Goal: Transaction & Acquisition: Download file/media

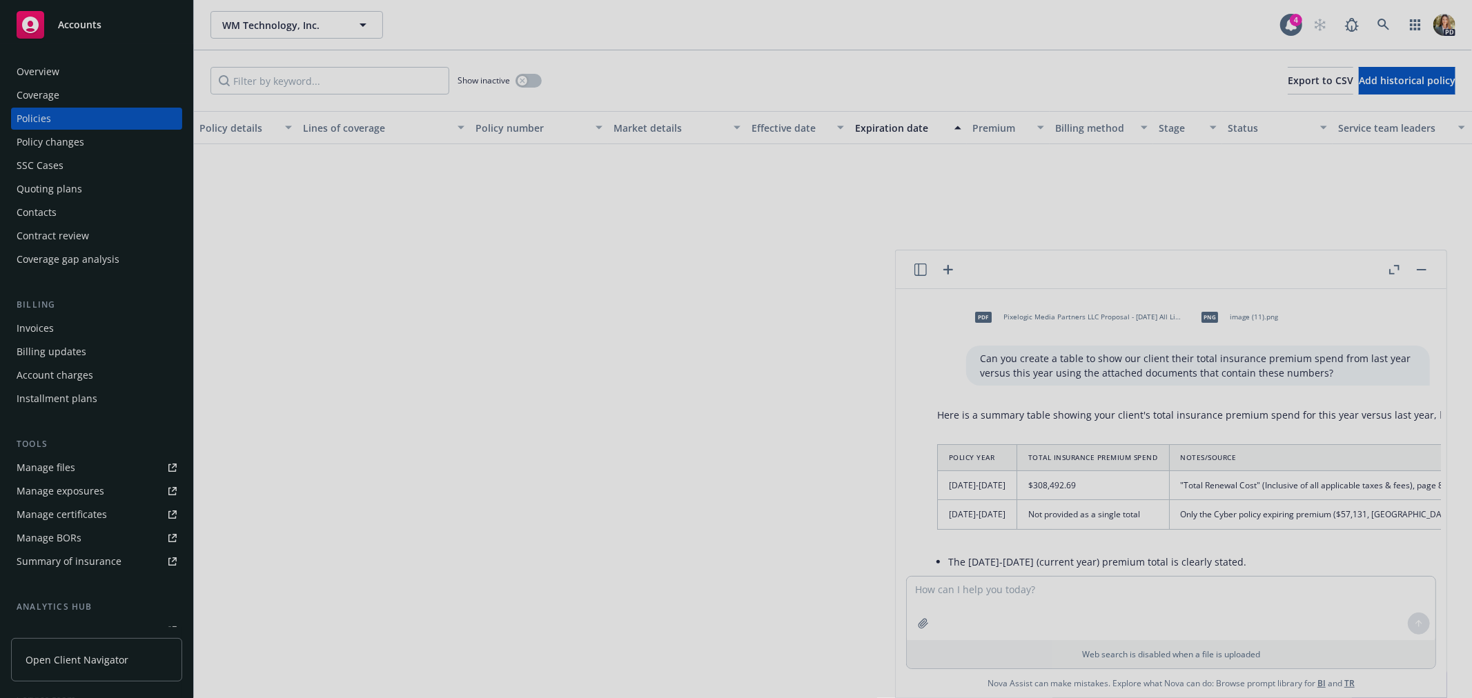
scroll to position [3451, 0]
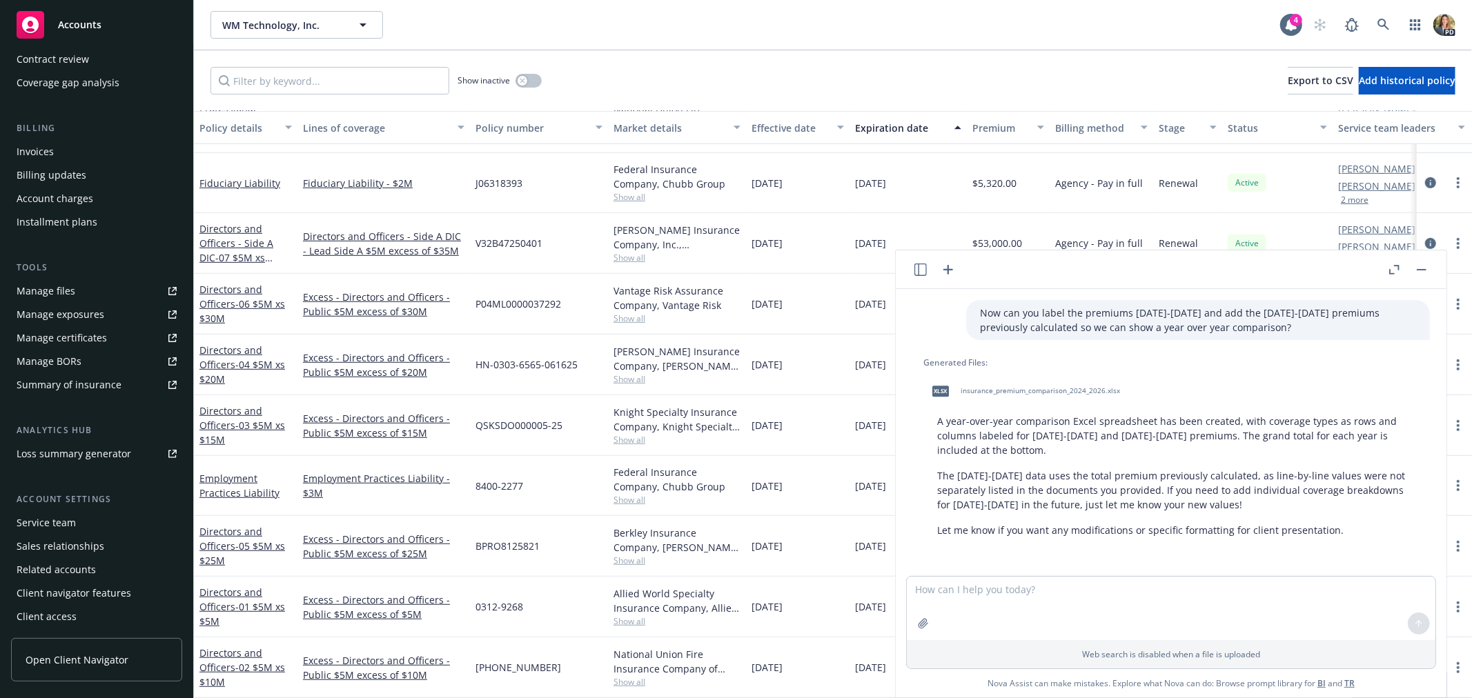
click at [71, 37] on div "Accounts" at bounding box center [97, 25] width 160 height 28
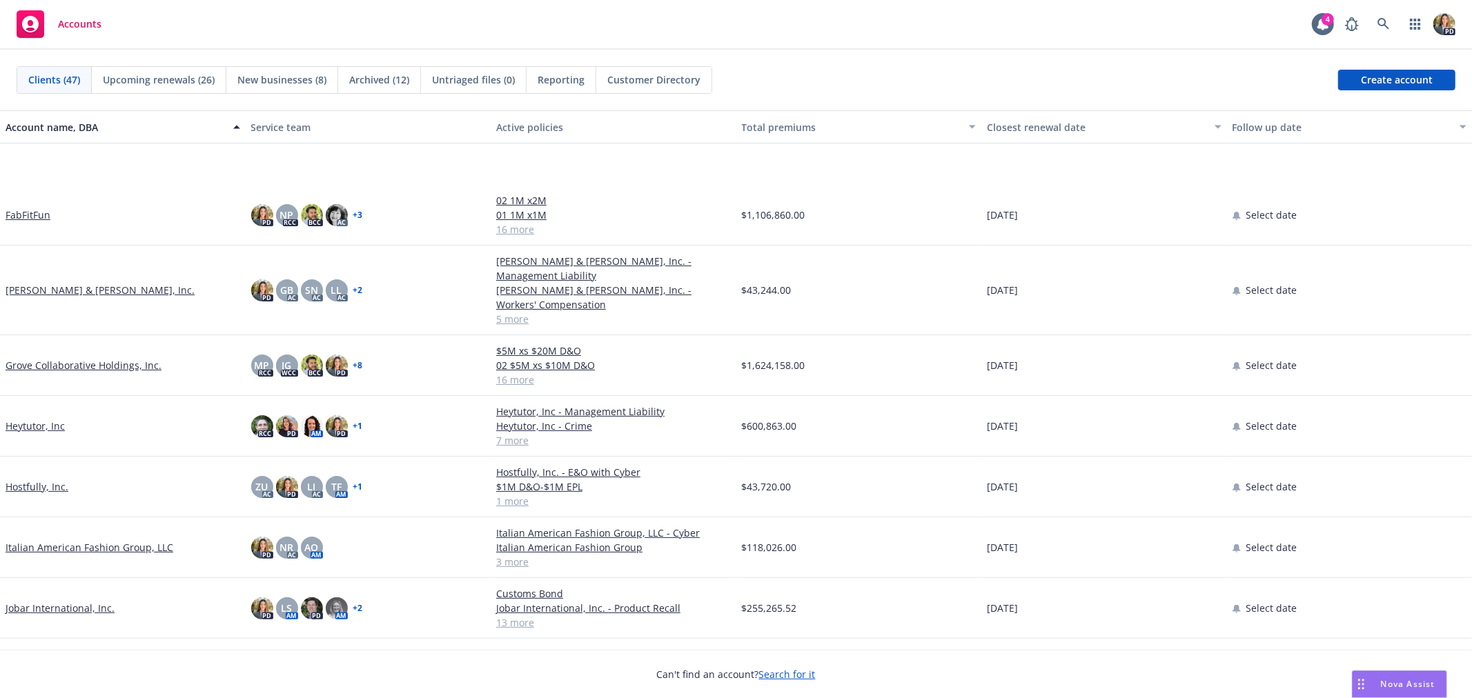
scroll to position [536, 0]
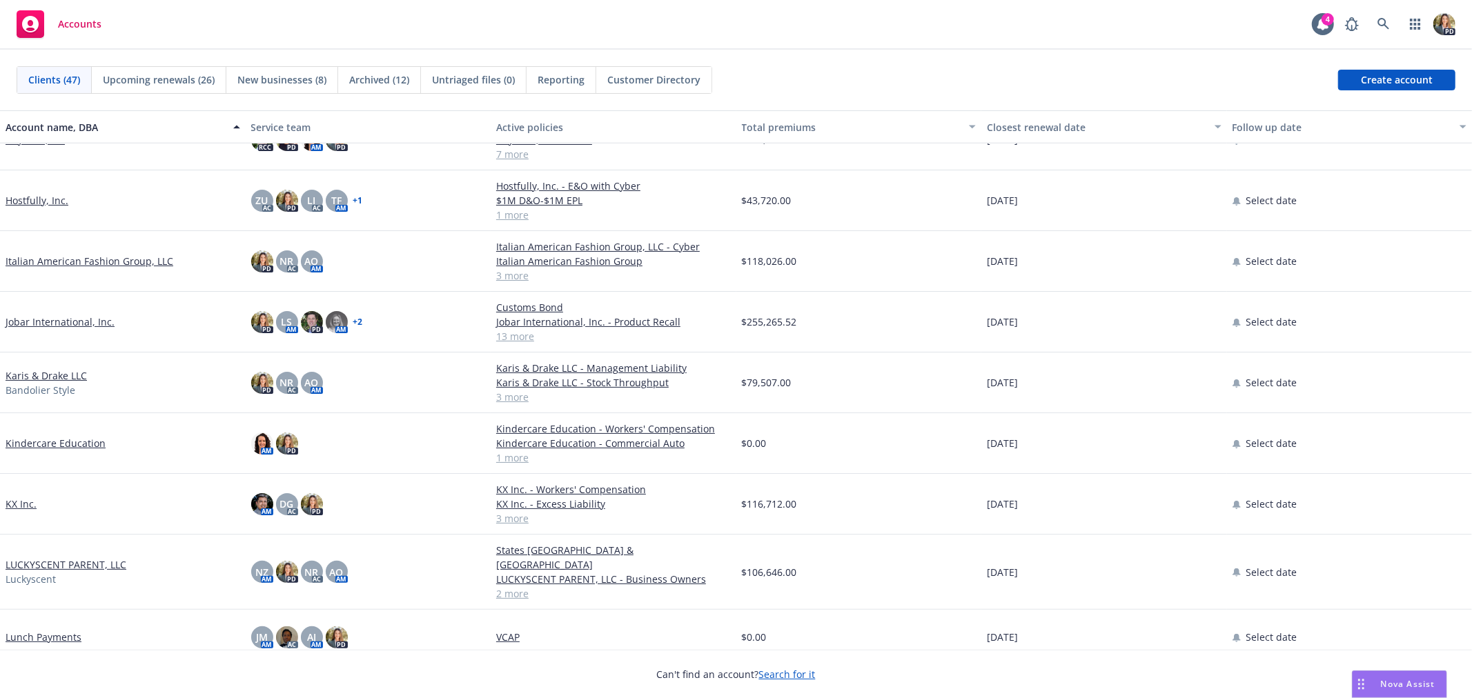
click at [101, 259] on link "Italian American Fashion Group, LLC" at bounding box center [90, 261] width 168 height 14
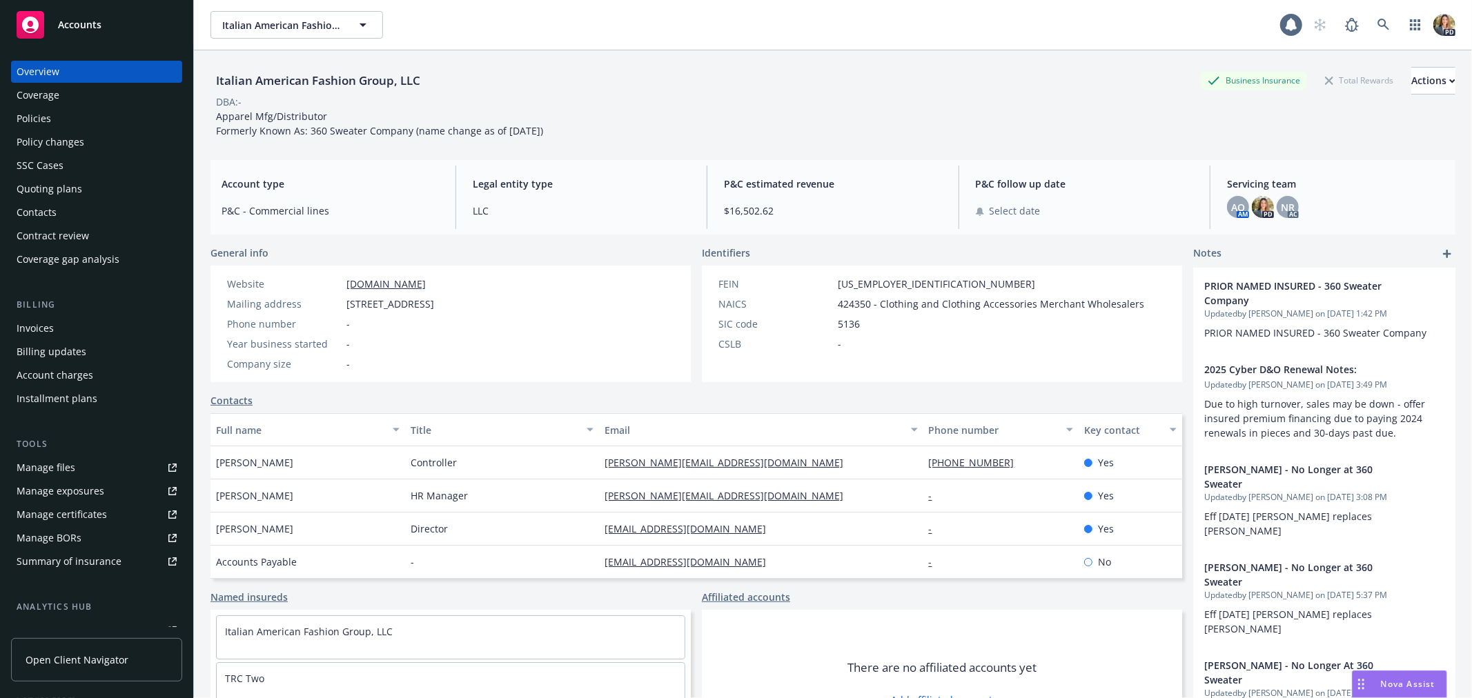
click at [88, 326] on div "Invoices" at bounding box center [97, 328] width 160 height 22
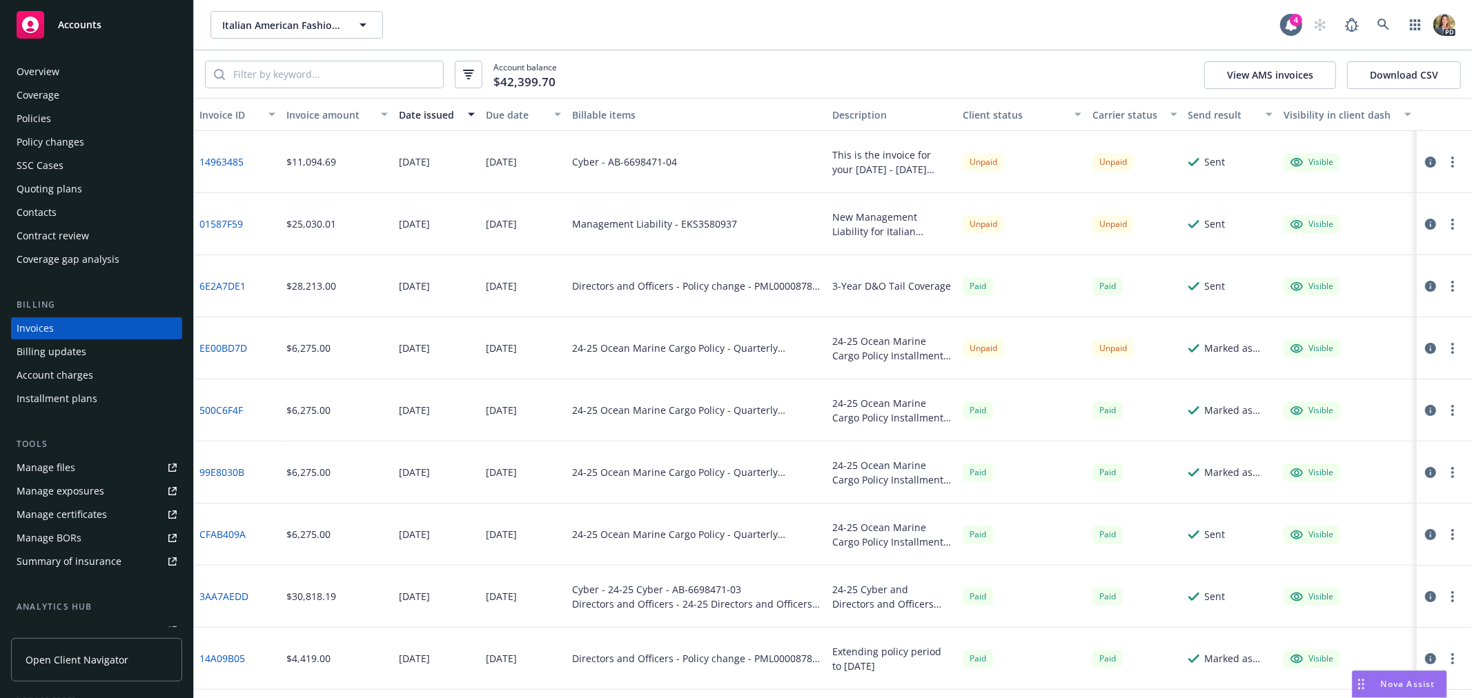
click at [502, 118] on div "Due date" at bounding box center [516, 115] width 61 height 14
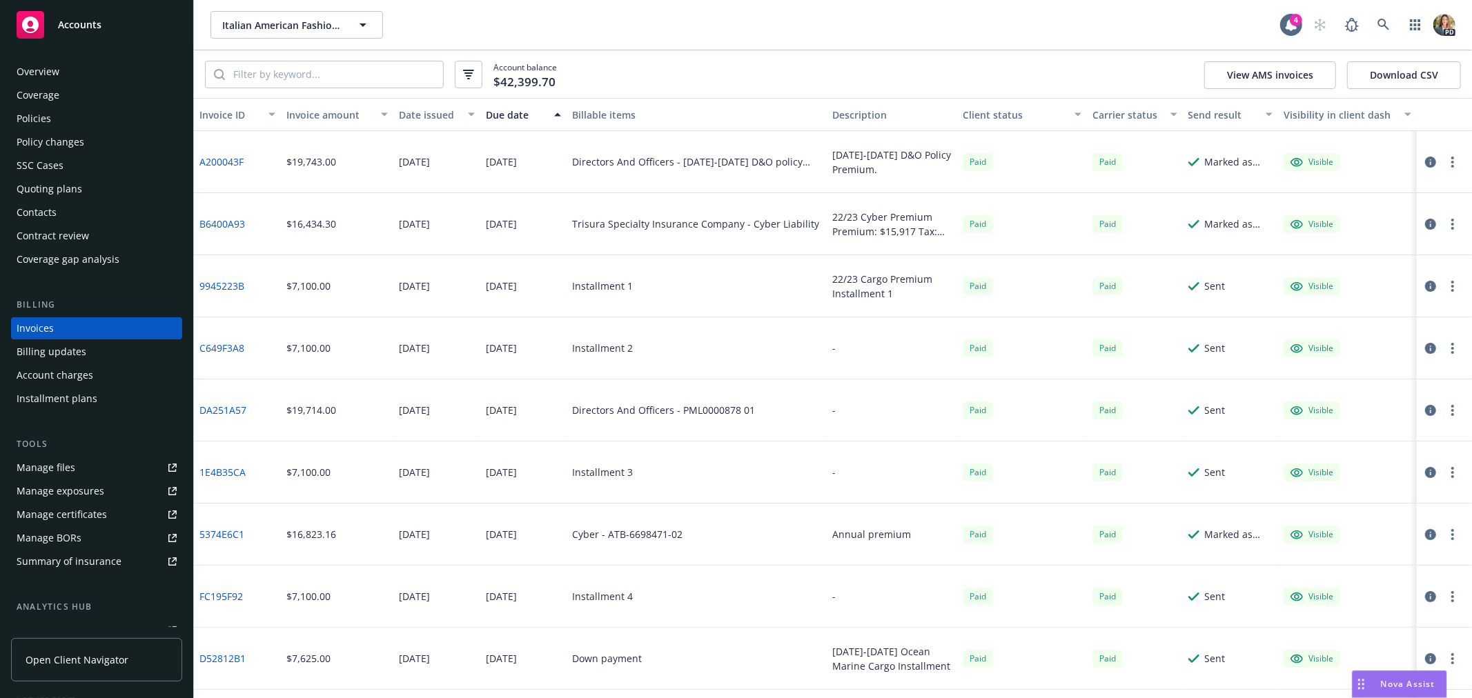
click at [502, 118] on div "Due date" at bounding box center [516, 115] width 61 height 14
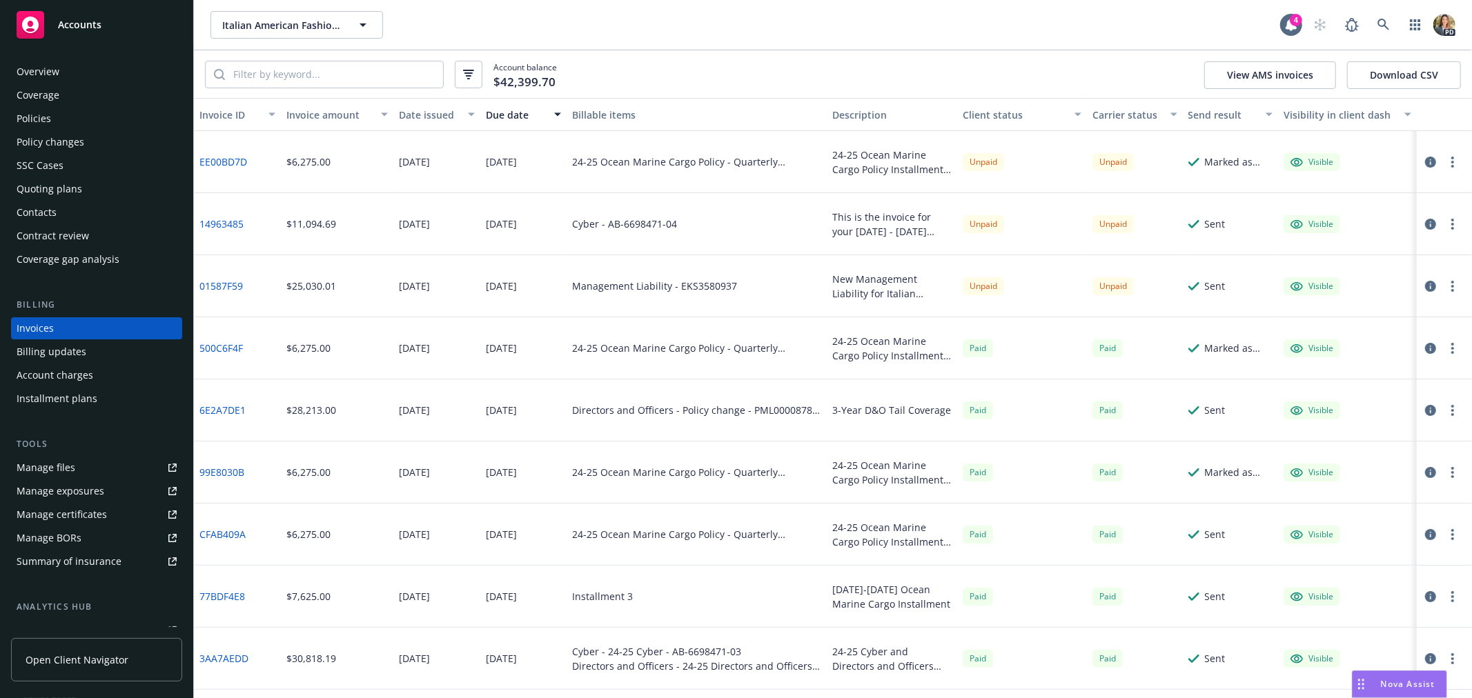
click at [233, 284] on link "01587F59" at bounding box center [220, 286] width 43 height 14
click at [94, 36] on div "Accounts" at bounding box center [97, 25] width 160 height 28
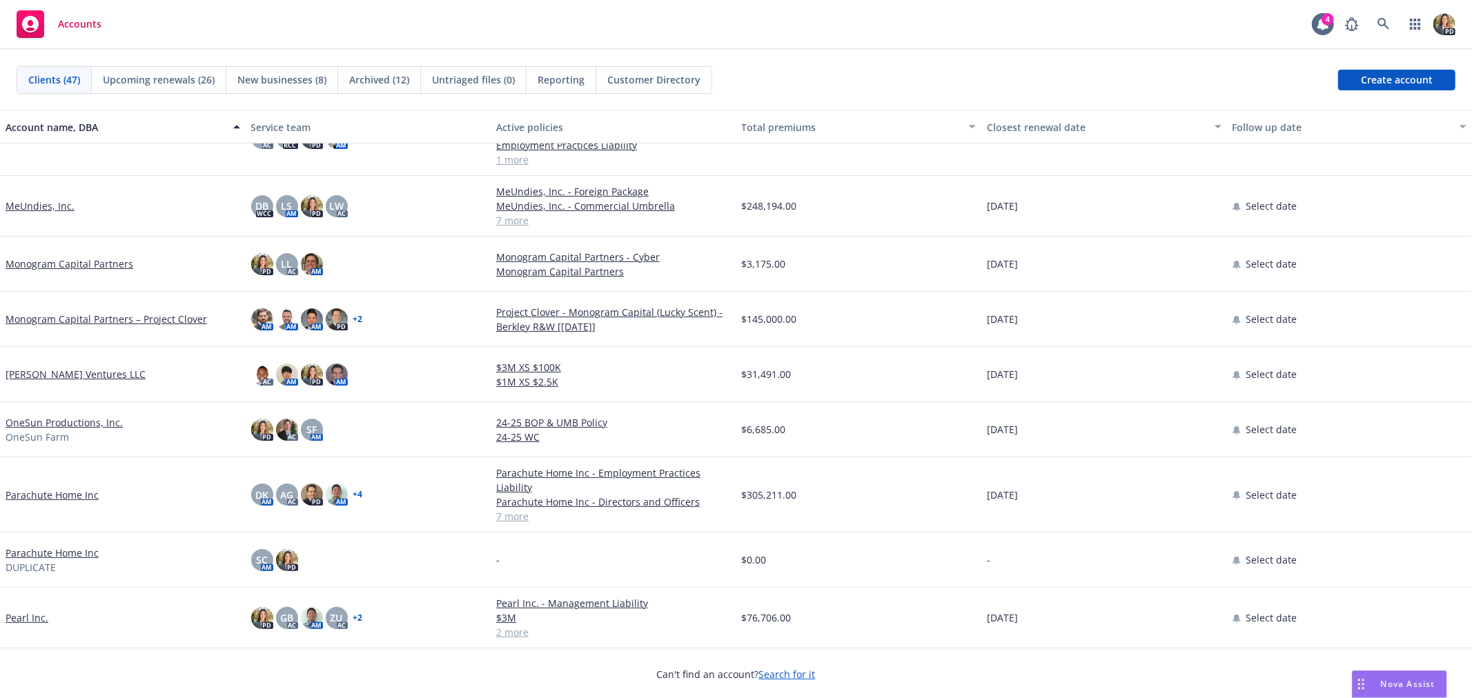
scroll to position [1073, 0]
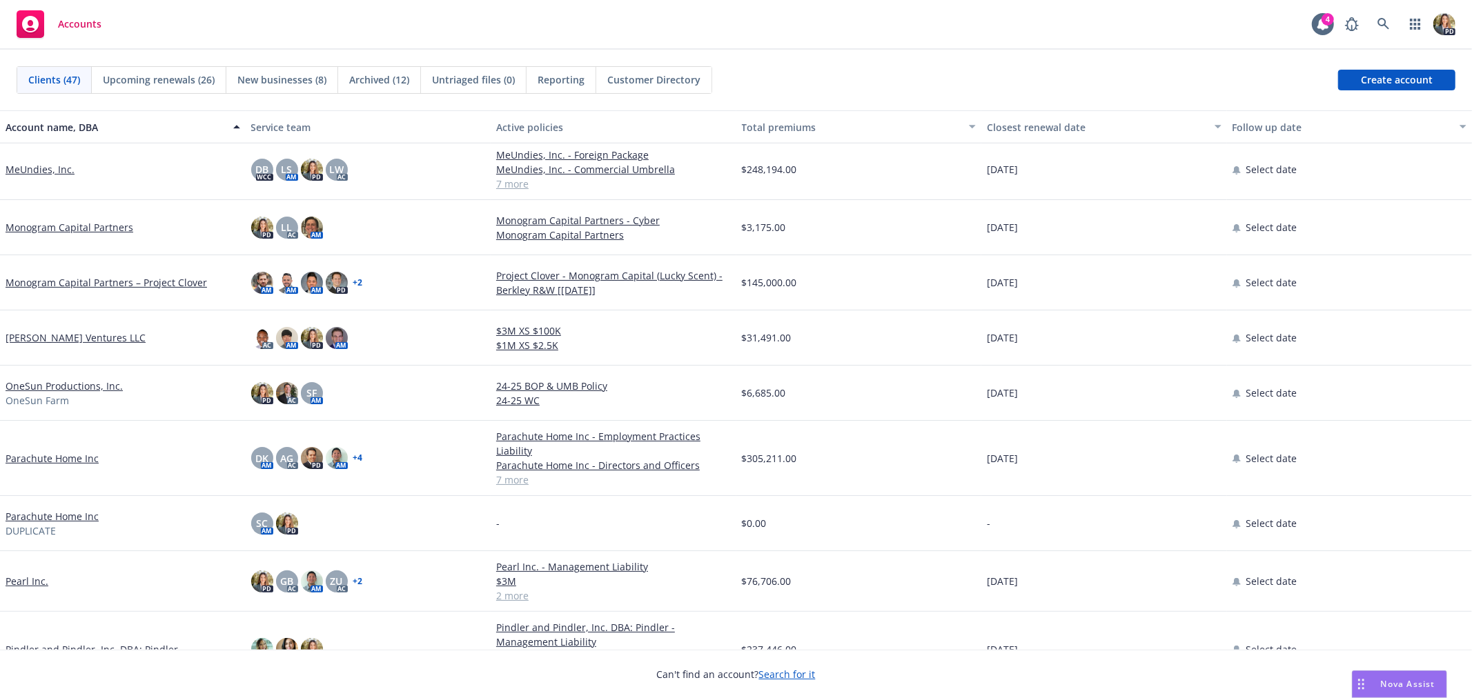
click at [28, 577] on link "Pearl Inc." at bounding box center [27, 581] width 43 height 14
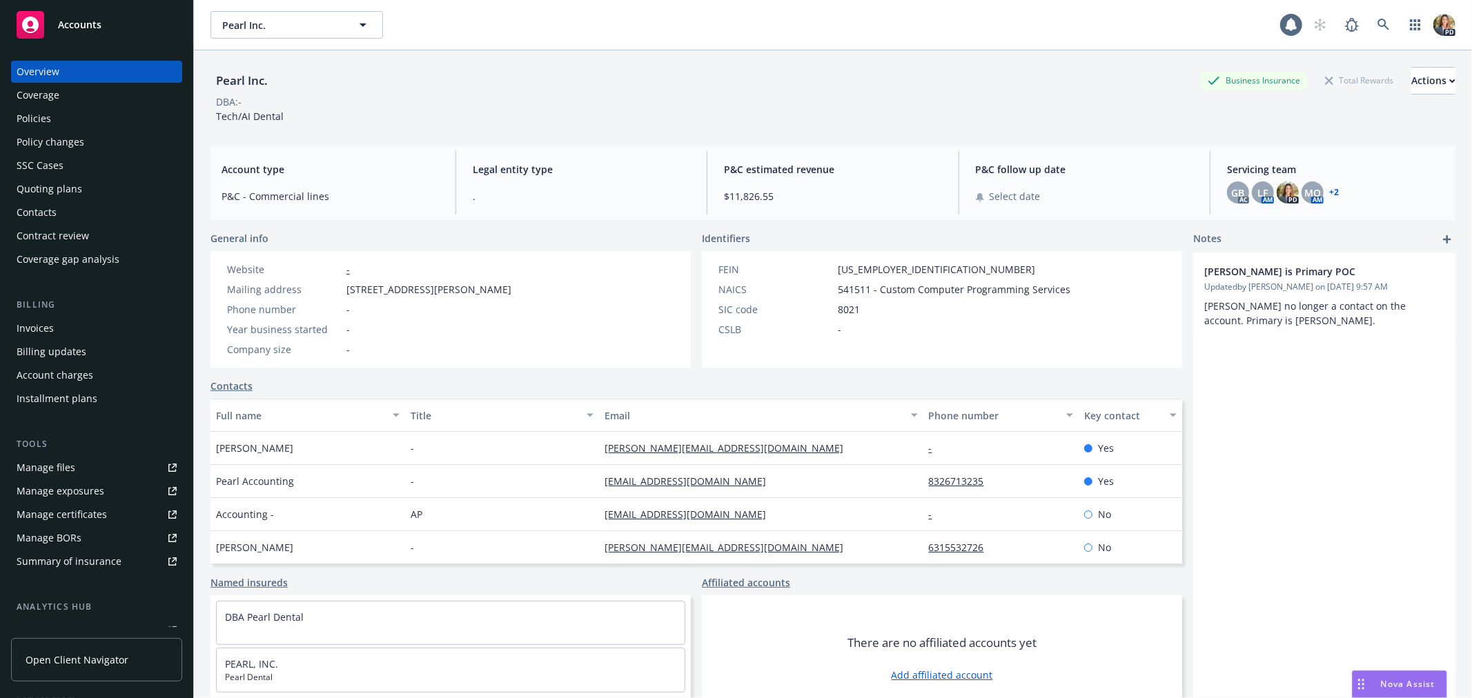
click at [78, 121] on div "Policies" at bounding box center [97, 119] width 160 height 22
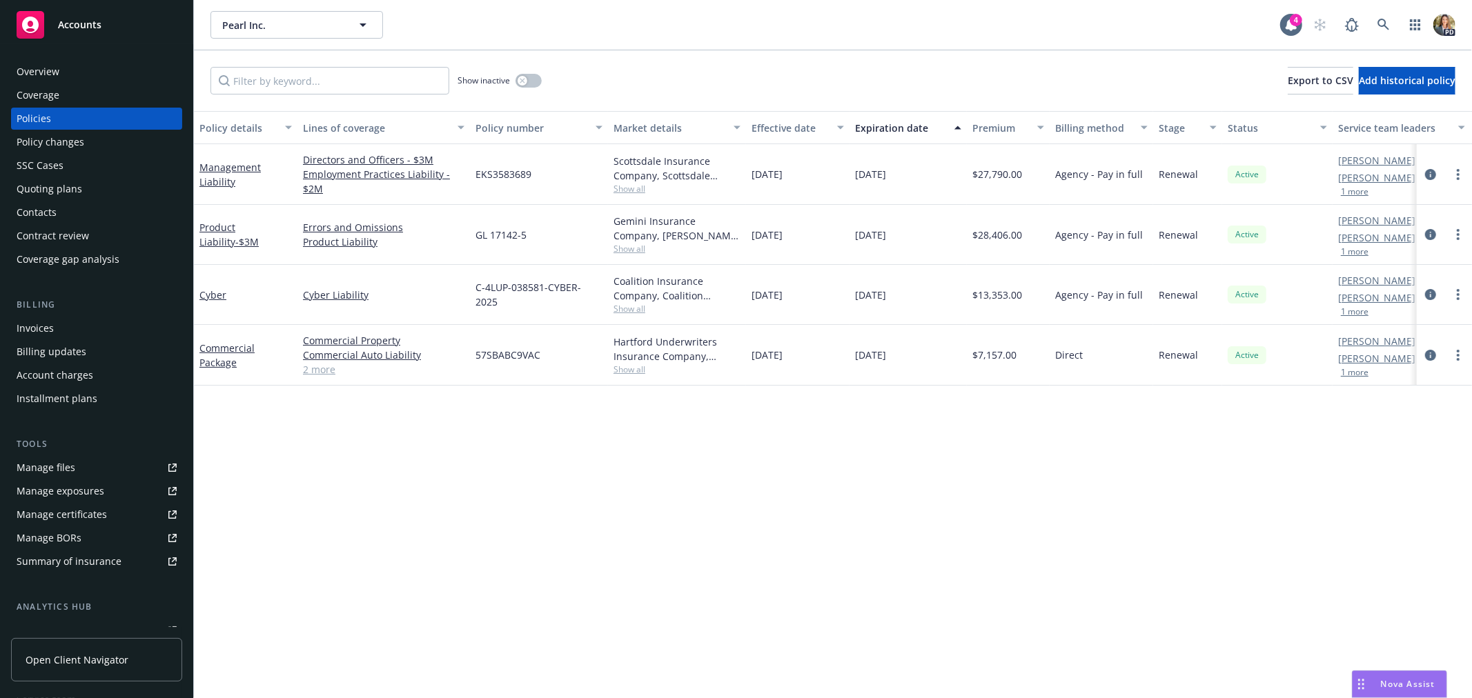
click at [322, 374] on link "2 more" at bounding box center [383, 369] width 161 height 14
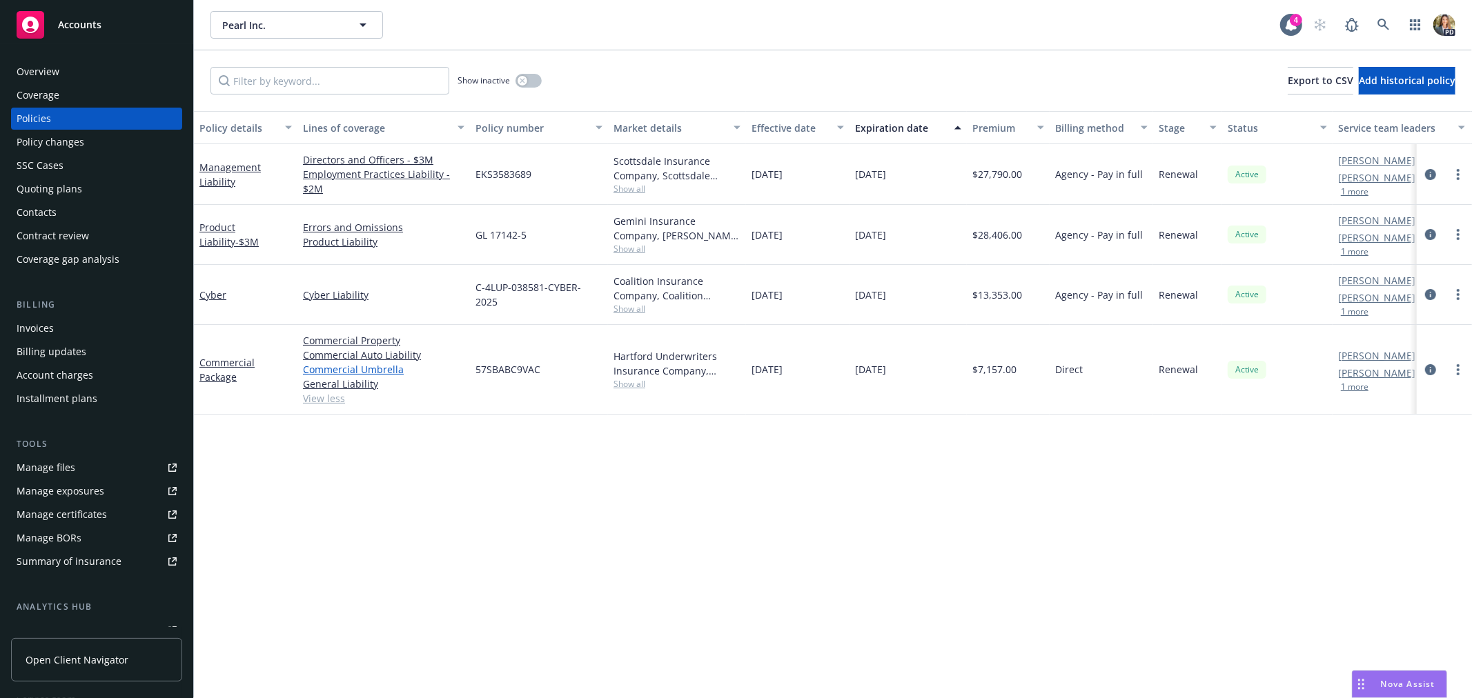
click at [326, 368] on link "Commercial Umbrella" at bounding box center [383, 369] width 161 height 14
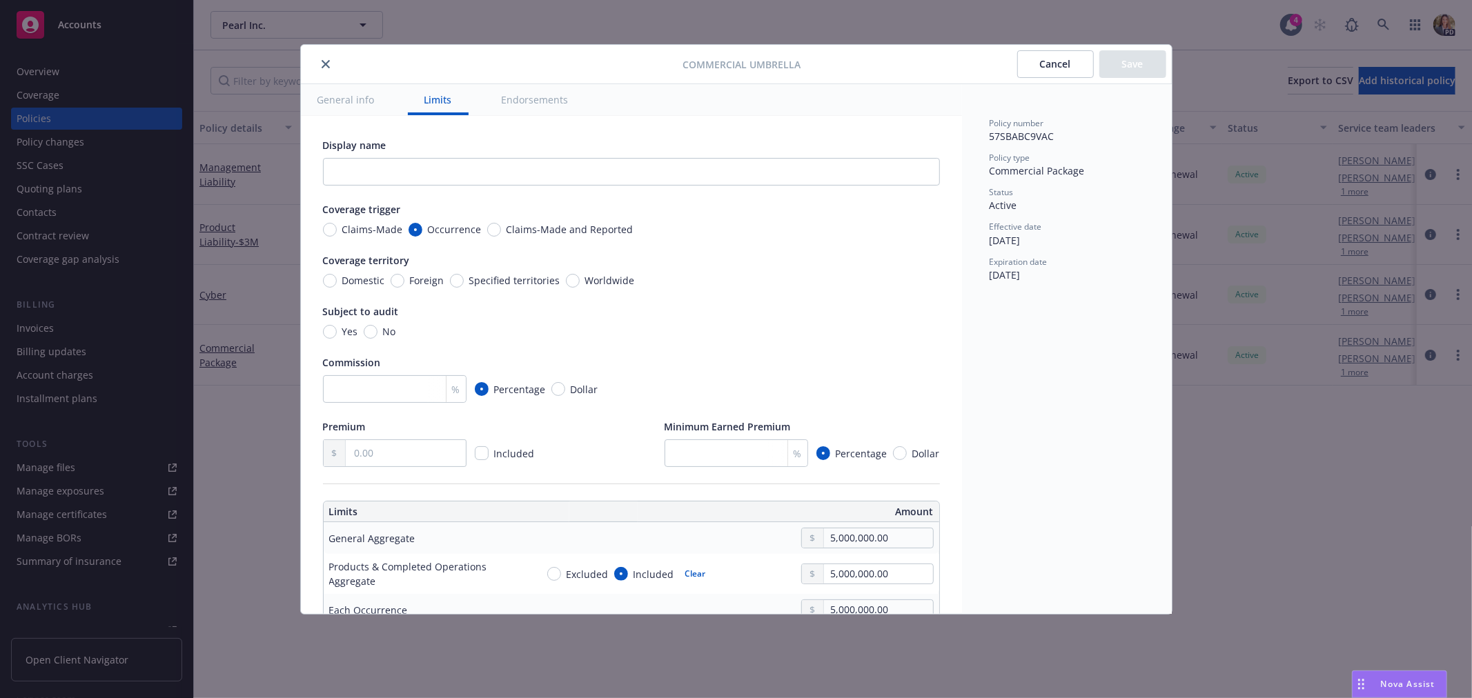
click at [316, 62] on div at bounding box center [494, 64] width 377 height 17
click at [327, 63] on icon "close" at bounding box center [326, 64] width 8 height 8
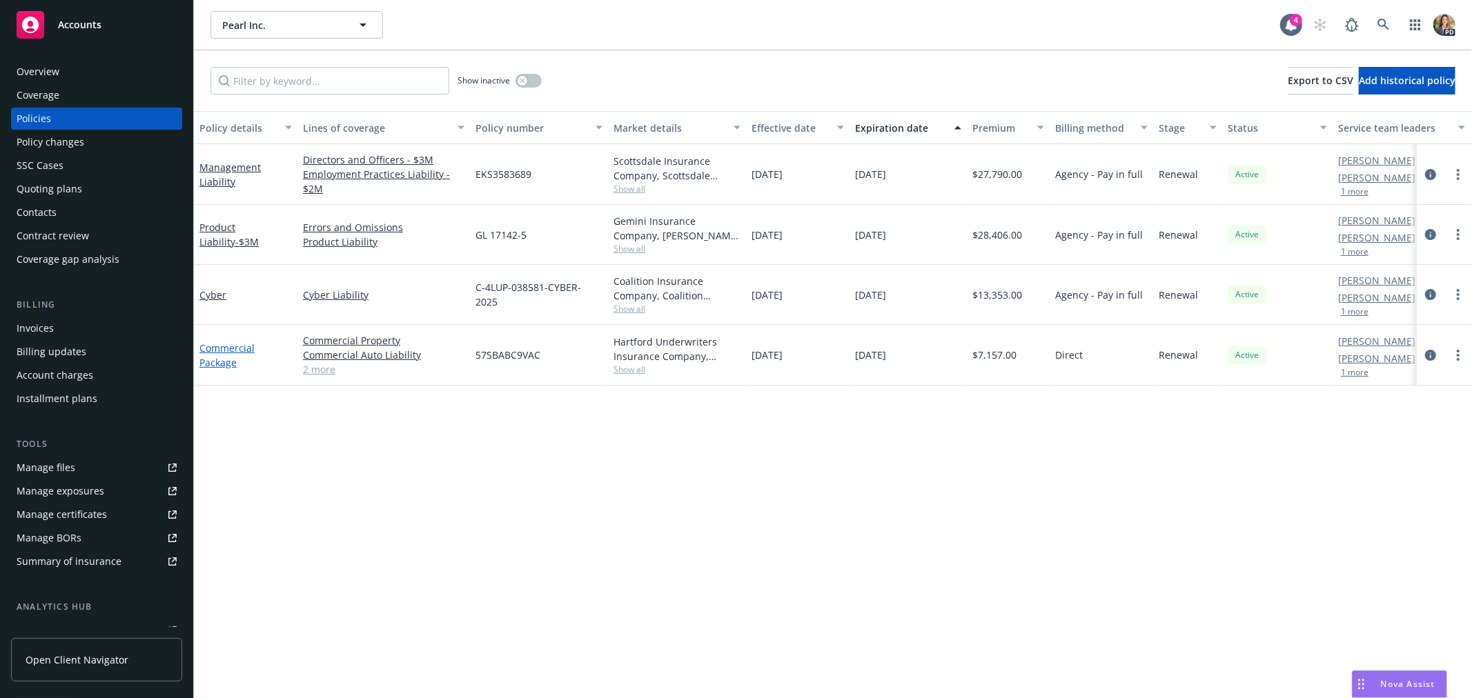
click at [228, 355] on link "Commercial Package" at bounding box center [226, 356] width 55 height 28
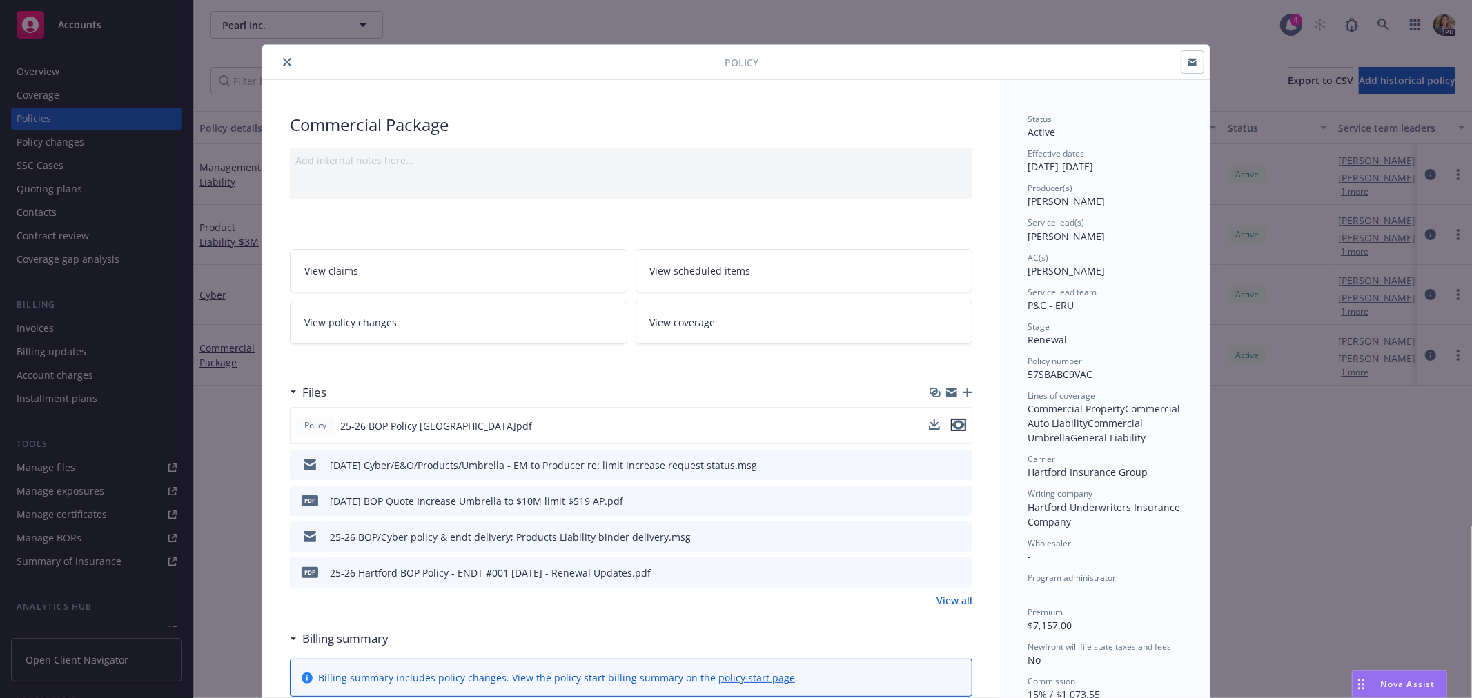
click at [952, 424] on icon "preview file" at bounding box center [958, 425] width 12 height 10
click at [283, 59] on icon "close" at bounding box center [287, 62] width 8 height 8
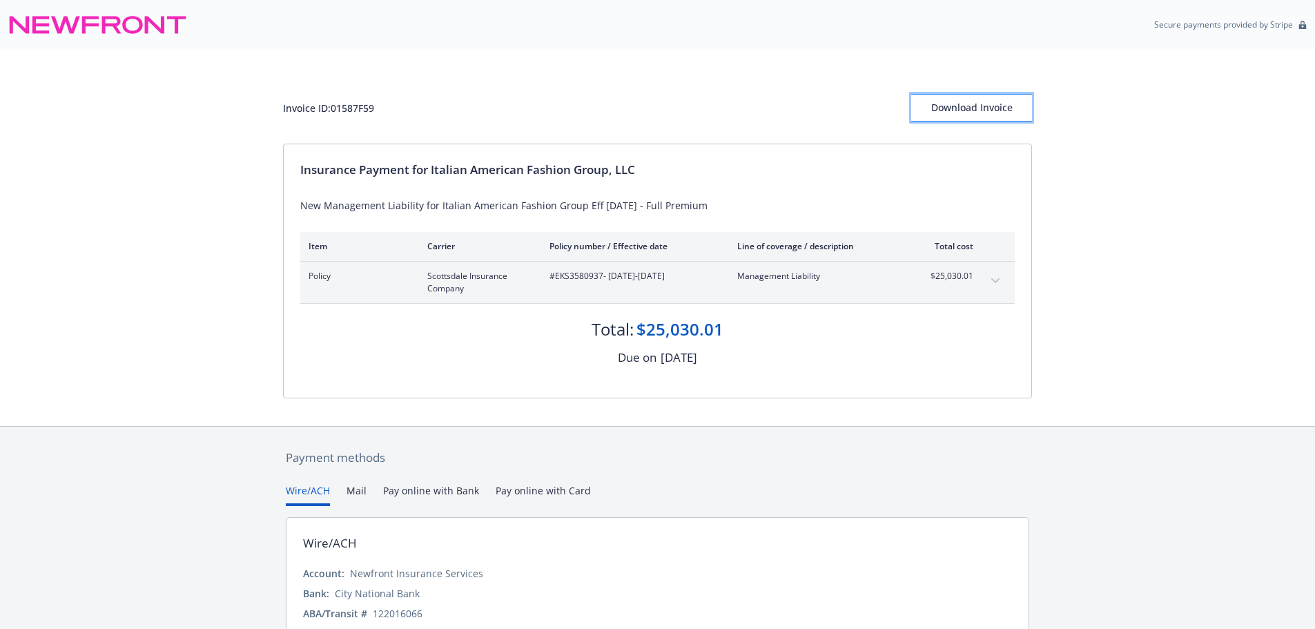
click at [978, 113] on div "Download Invoice" at bounding box center [971, 108] width 121 height 26
